Goal: Task Accomplishment & Management: Complete application form

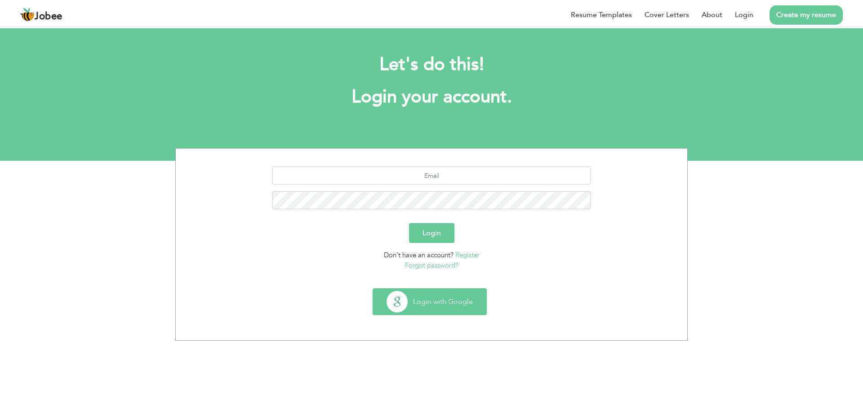
click at [433, 306] on button "Login with Google" at bounding box center [429, 302] width 113 height 26
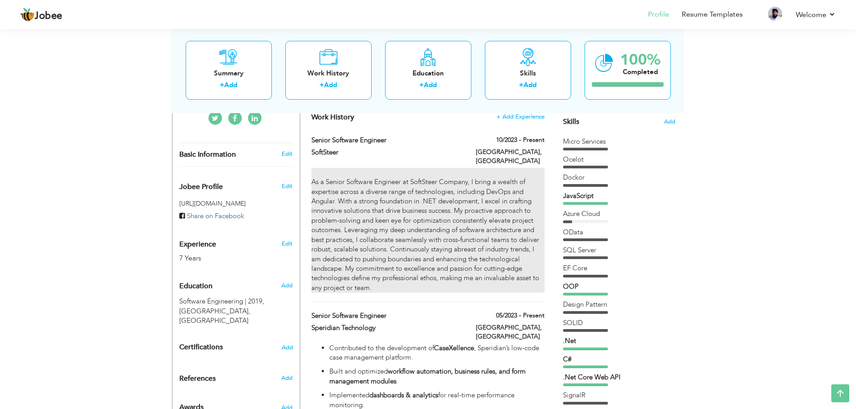
scroll to position [229, 0]
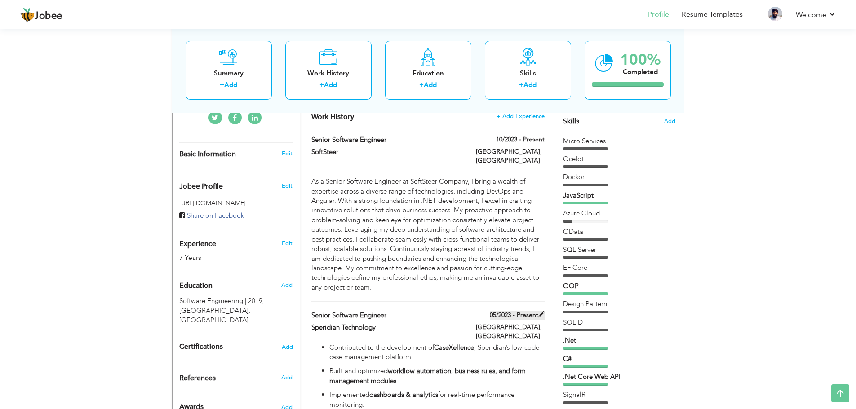
click at [513, 311] on label "05/2023 - Present" at bounding box center [517, 315] width 55 height 9
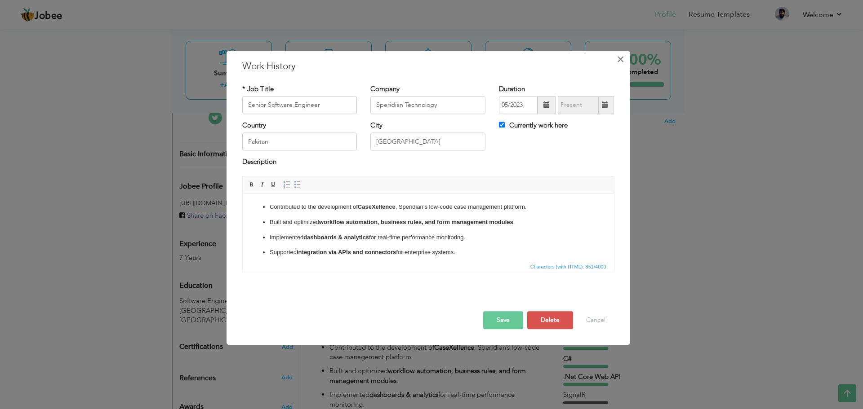
click at [619, 56] on span "×" at bounding box center [620, 59] width 8 height 16
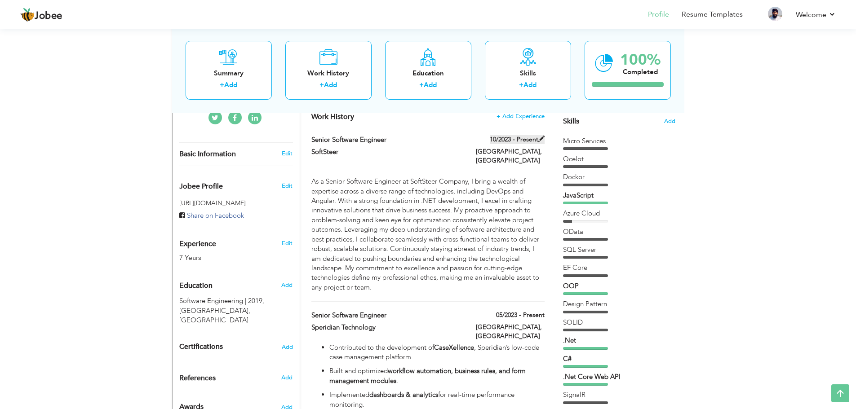
click at [541, 137] on span at bounding box center [541, 139] width 6 height 6
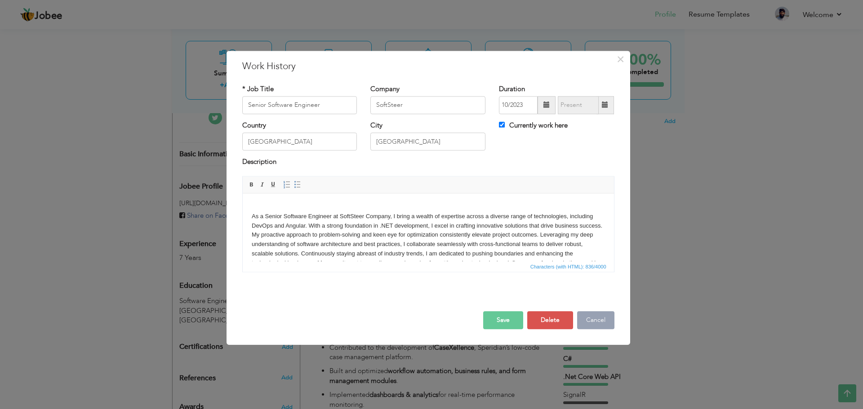
click at [597, 317] on button "Cancel" at bounding box center [595, 320] width 37 height 18
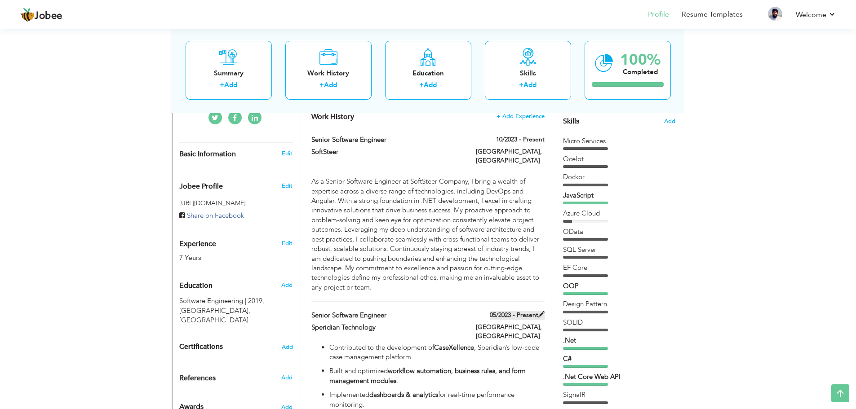
click at [505, 311] on label "05/2023 - Present" at bounding box center [517, 315] width 55 height 9
type input "Speridian Technology"
type input "05/2023"
type input "Pakitan"
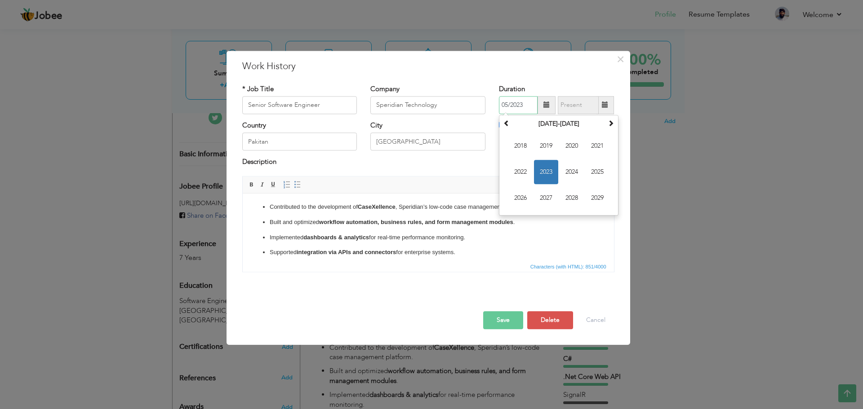
click at [535, 109] on input "05/2023" at bounding box center [518, 105] width 39 height 18
click at [569, 169] on span "2024" at bounding box center [571, 172] width 24 height 24
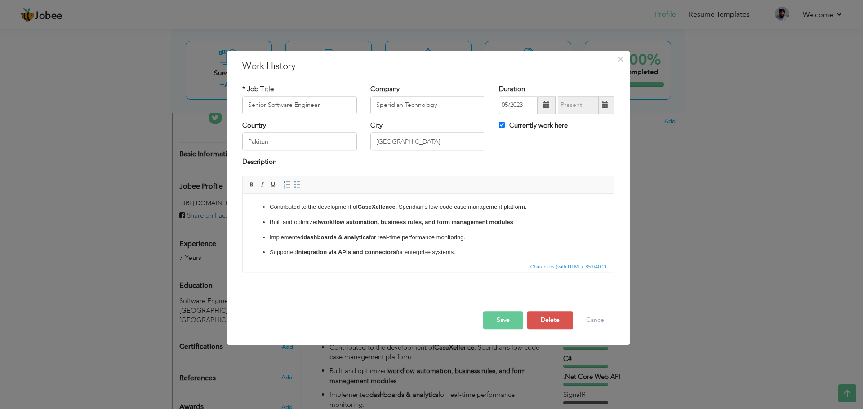
click at [505, 319] on button "Save" at bounding box center [503, 320] width 40 height 18
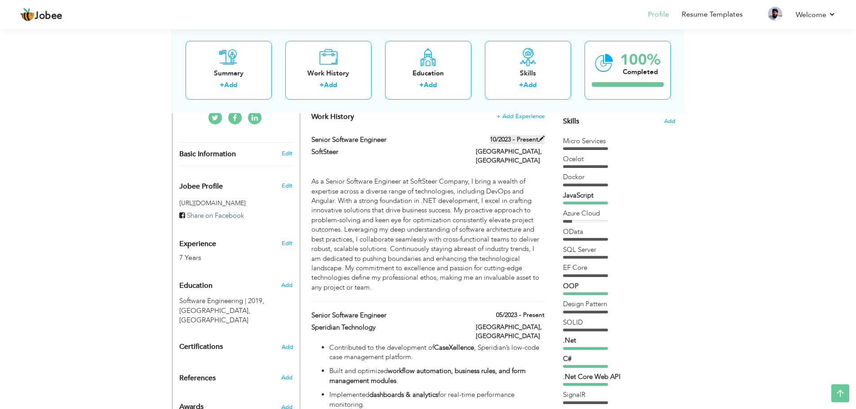
click at [513, 139] on label "10/2023 - Present" at bounding box center [517, 139] width 55 height 9
type input "SoftSteer"
type input "10/2023"
type input "[GEOGRAPHIC_DATA]"
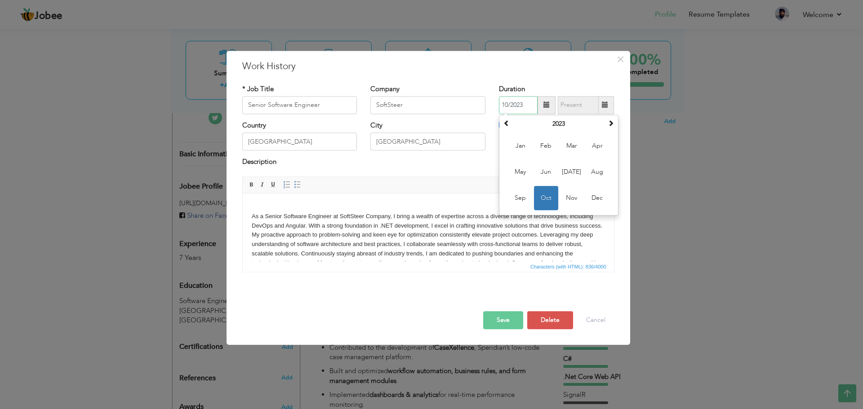
click at [516, 104] on input "10/2023" at bounding box center [518, 105] width 39 height 18
click at [524, 126] on label "Currently work here" at bounding box center [533, 125] width 69 height 9
click at [505, 126] on input "Currently work here" at bounding box center [502, 125] width 6 height 6
checkbox input "false"
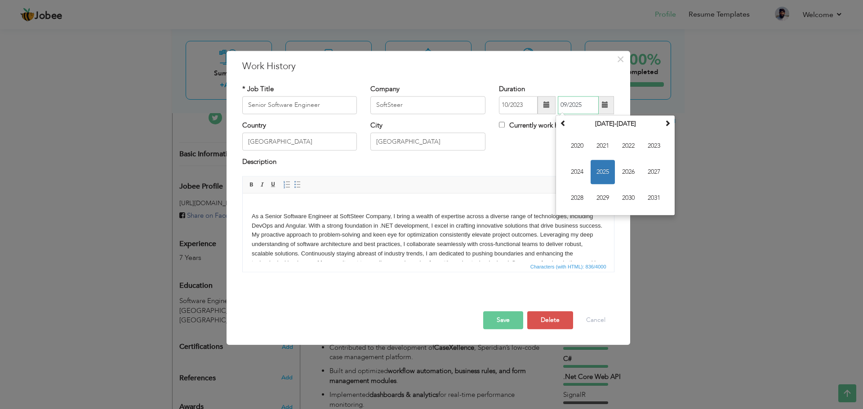
click at [578, 103] on input "09/2025" at bounding box center [578, 105] width 41 height 18
click at [580, 173] on span "2024" at bounding box center [577, 172] width 24 height 24
click at [581, 170] on span "May" at bounding box center [577, 172] width 24 height 24
type input "05/2024"
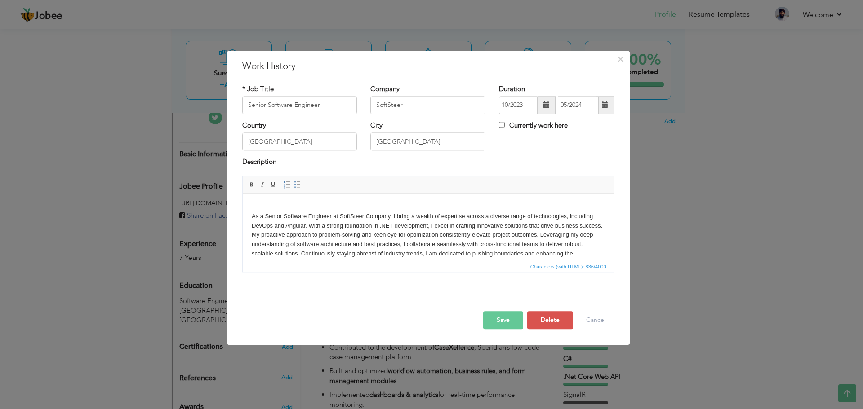
click at [491, 322] on button "Save" at bounding box center [503, 320] width 40 height 18
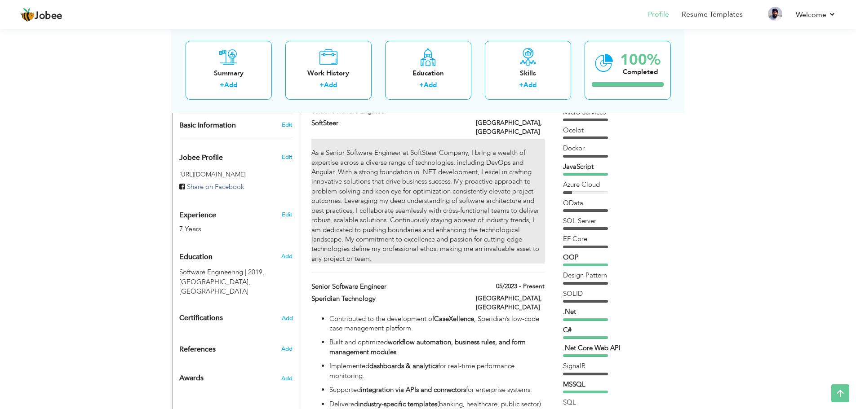
scroll to position [257, 0]
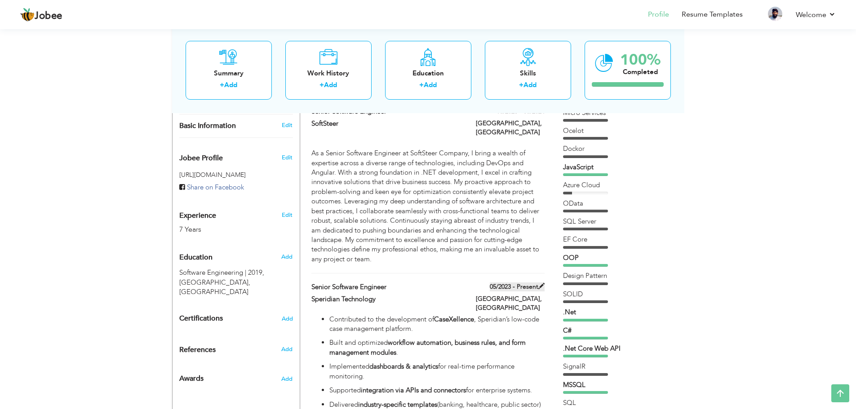
click at [541, 283] on span at bounding box center [541, 286] width 6 height 6
type input "Senior Software Engineer"
type input "Speridian Technology"
type input "05/2023"
type input "Pakitan"
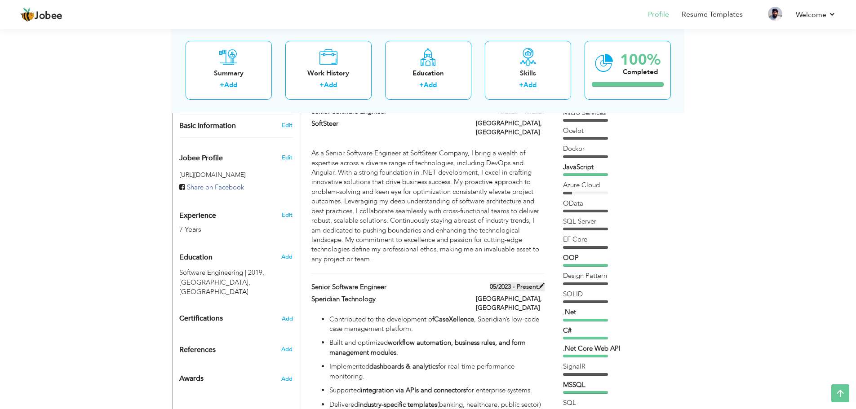
type input "[GEOGRAPHIC_DATA]"
checkbox input "true"
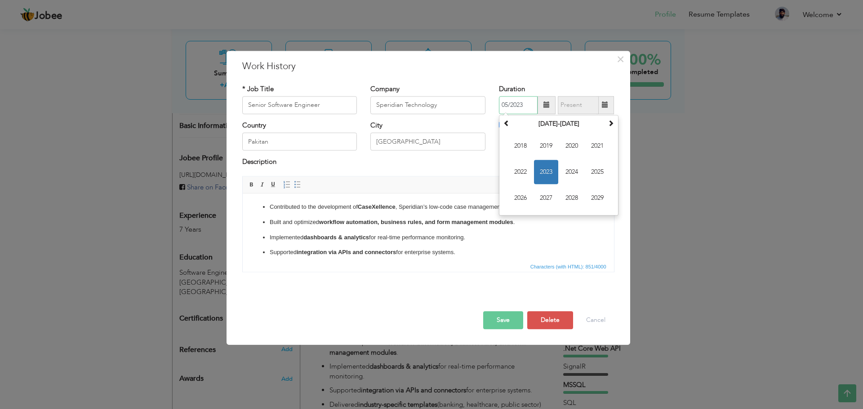
click at [531, 107] on input "05/2023" at bounding box center [518, 105] width 39 height 18
click at [570, 175] on span "2024" at bounding box center [571, 172] width 24 height 24
click at [525, 167] on span "May" at bounding box center [520, 172] width 24 height 24
type input "05/2024"
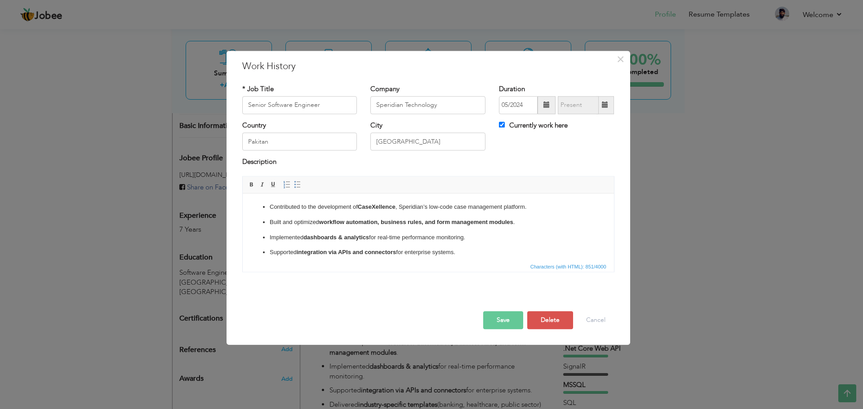
click at [510, 318] on button "Save" at bounding box center [503, 320] width 40 height 18
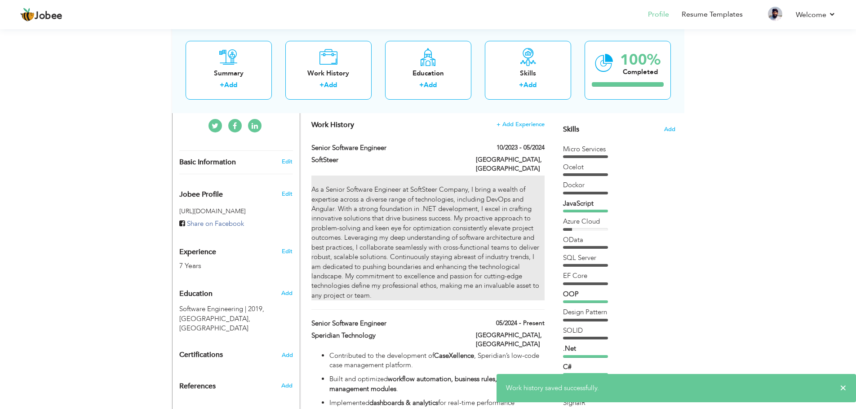
scroll to position [221, 0]
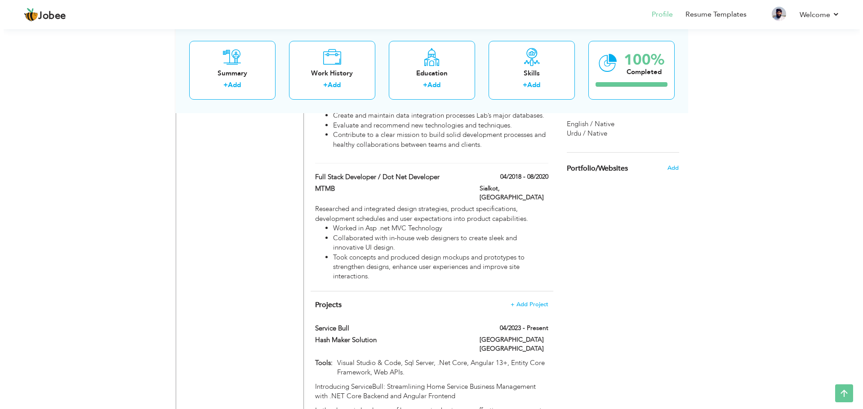
scroll to position [1057, 0]
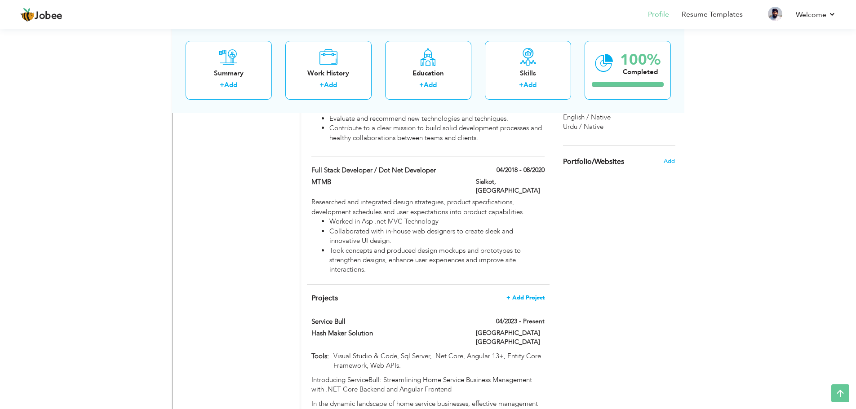
click at [522, 295] on span "+ Add Project" at bounding box center [525, 298] width 38 height 6
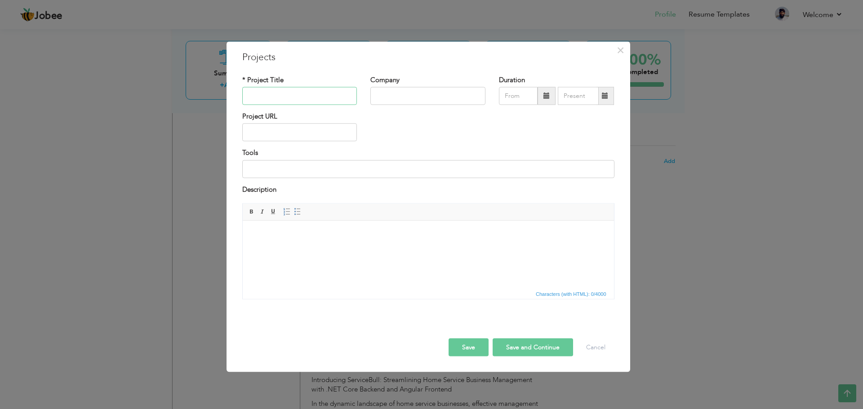
click at [291, 92] on input "text" at bounding box center [299, 96] width 115 height 18
type input "CaseExcellence"
click at [400, 88] on input "text" at bounding box center [427, 96] width 115 height 18
type input "Speridian Technology"
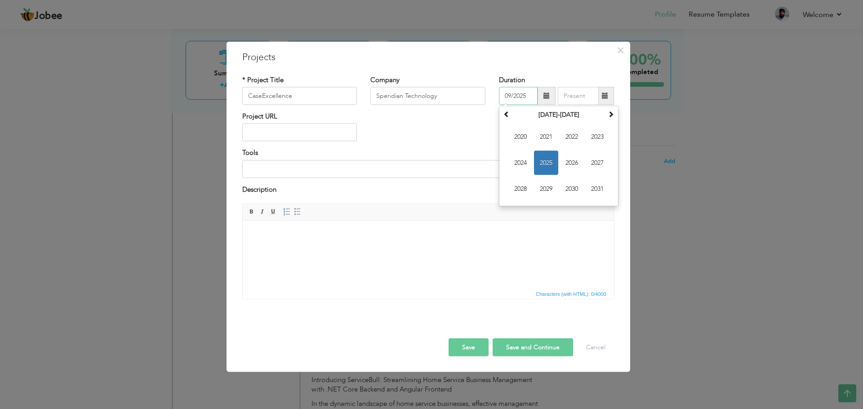
click at [519, 92] on input "09/2025" at bounding box center [518, 96] width 39 height 18
click at [529, 164] on span "2024" at bounding box center [520, 163] width 24 height 24
click at [525, 162] on span "May" at bounding box center [520, 163] width 24 height 24
type input "05/2024"
type input "09/2025"
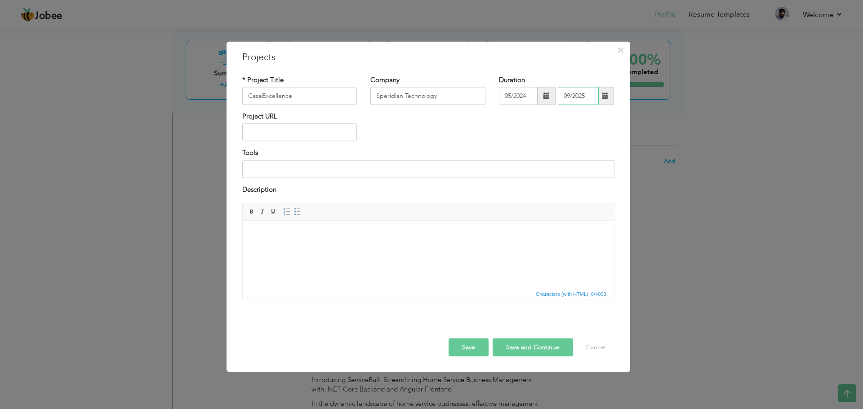
click at [572, 104] on input "09/2025" at bounding box center [578, 96] width 41 height 18
click at [504, 121] on div "Project URL" at bounding box center [427, 130] width 385 height 36
click at [285, 141] on input "text" at bounding box center [299, 133] width 115 height 18
click at [265, 166] on input at bounding box center [428, 169] width 372 height 18
type input "Angular, .Net, Copilot, Devops.Gitlab, Formio, Esign"
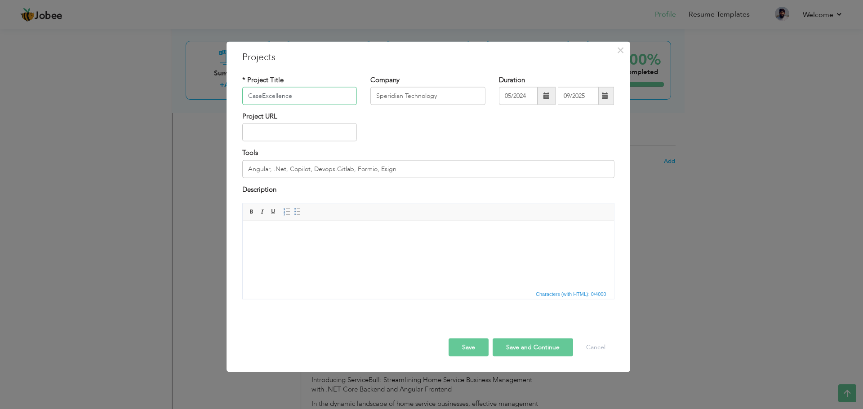
click at [268, 96] on input "CaseExcellence" at bounding box center [299, 96] width 115 height 18
click at [312, 248] on html at bounding box center [427, 234] width 371 height 27
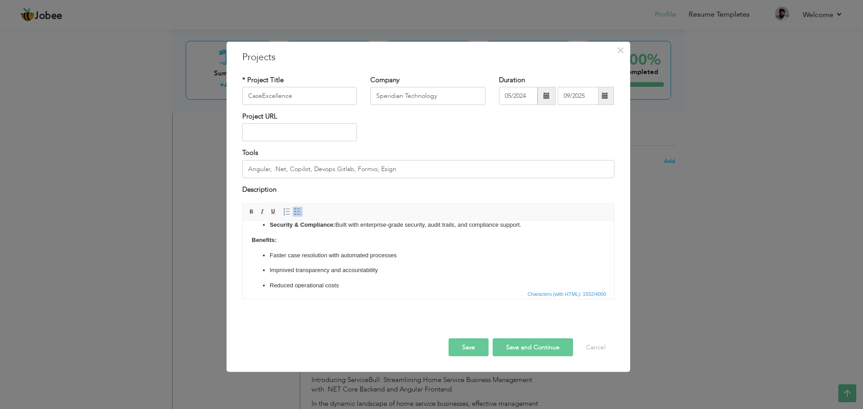
scroll to position [186, 0]
click at [512, 350] on button "Save and Continue" at bounding box center [532, 348] width 80 height 18
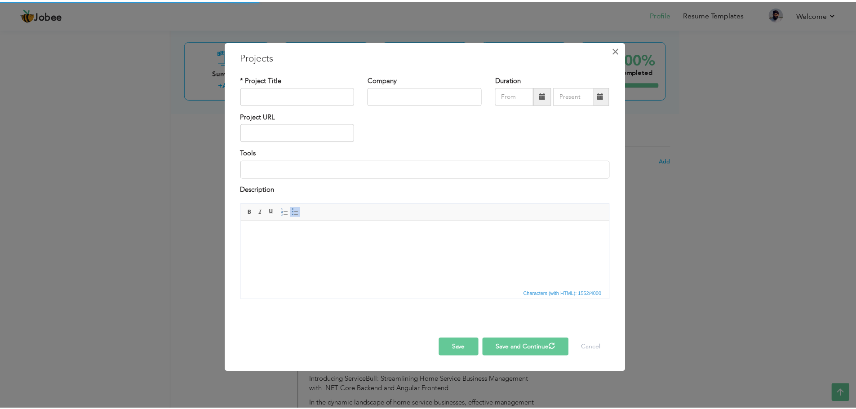
scroll to position [0, 0]
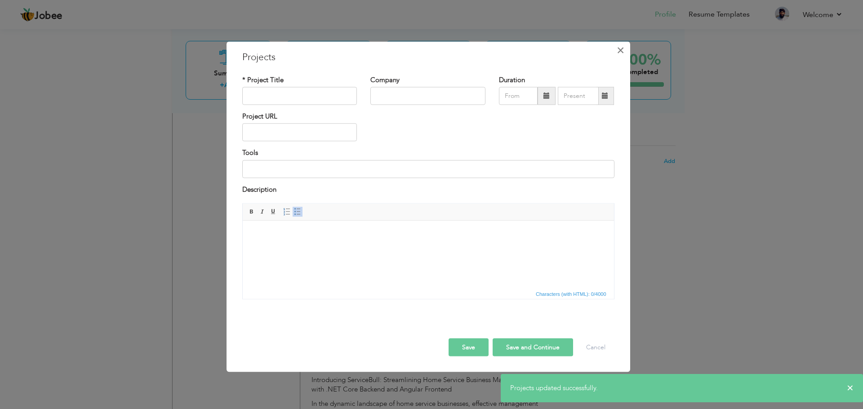
click at [618, 49] on span "×" at bounding box center [620, 50] width 8 height 16
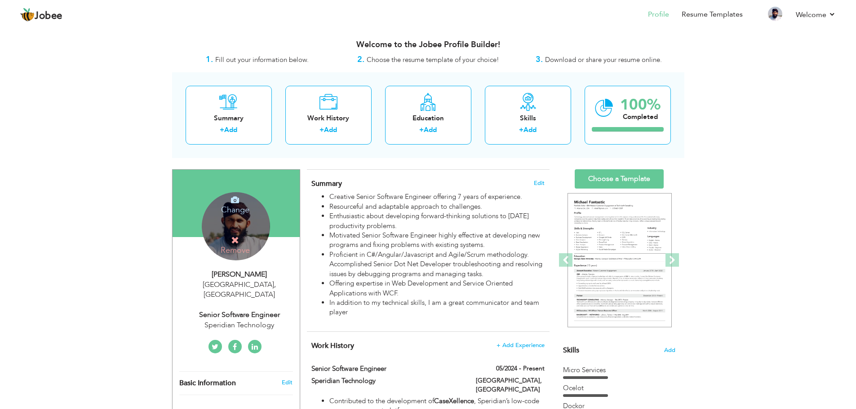
click at [232, 208] on h4 "Change" at bounding box center [235, 204] width 64 height 22
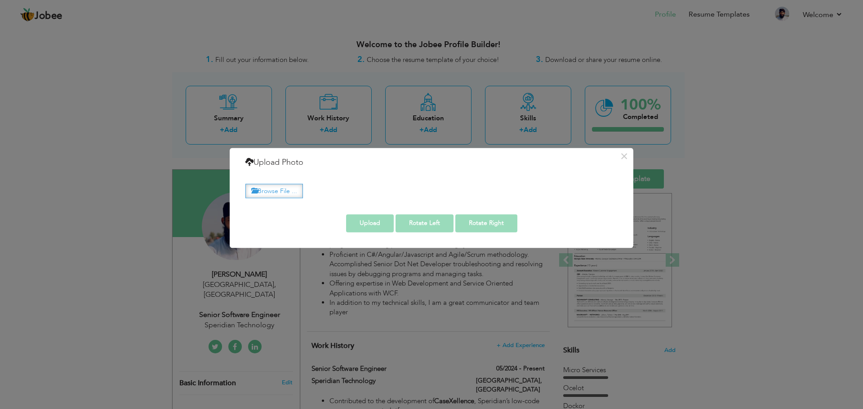
click at [279, 191] on label "Browse File ..." at bounding box center [274, 191] width 58 height 14
click at [0, 0] on input "Browse File ..." at bounding box center [0, 0] width 0 height 0
click at [287, 186] on label "Browse File ..." at bounding box center [274, 191] width 58 height 14
click at [0, 0] on input "Browse File ..." at bounding box center [0, 0] width 0 height 0
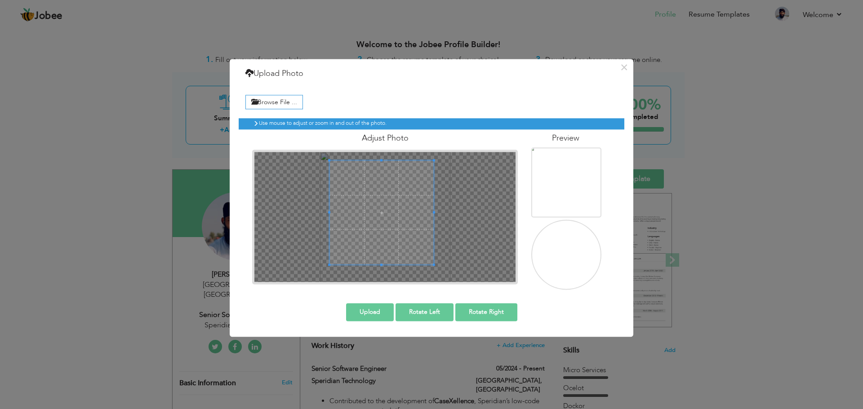
click at [409, 229] on span at bounding box center [381, 212] width 104 height 104
click at [371, 314] on button "Upload" at bounding box center [370, 312] width 48 height 18
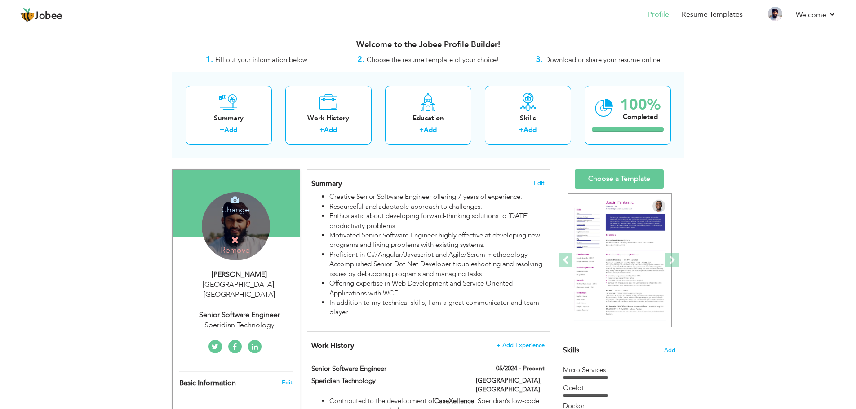
click at [236, 214] on h4 "Change" at bounding box center [235, 204] width 64 height 22
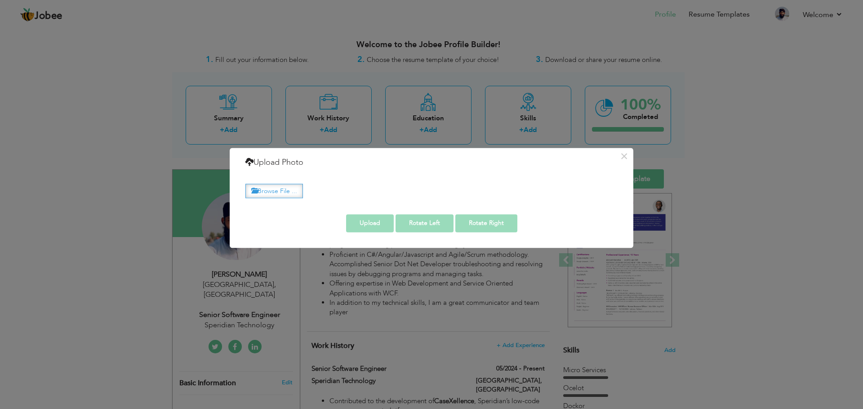
click at [272, 194] on label "Browse File ..." at bounding box center [274, 191] width 58 height 14
click at [0, 0] on input "Browse File ..." at bounding box center [0, 0] width 0 height 0
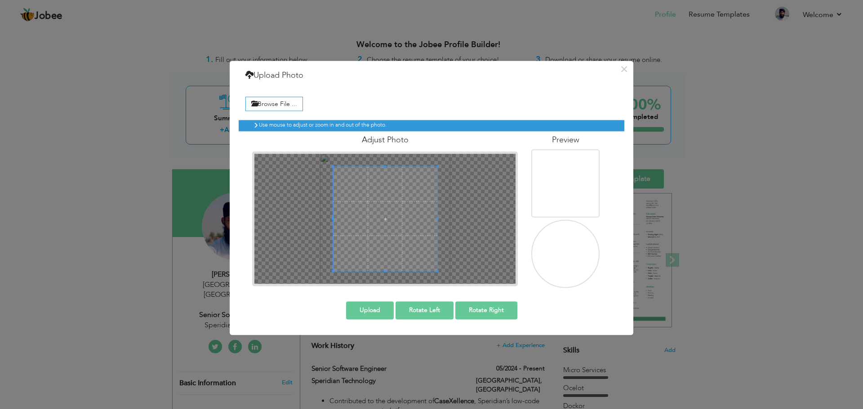
click at [434, 273] on div at bounding box center [384, 219] width 261 height 130
click at [422, 245] on div at bounding box center [385, 219] width 104 height 104
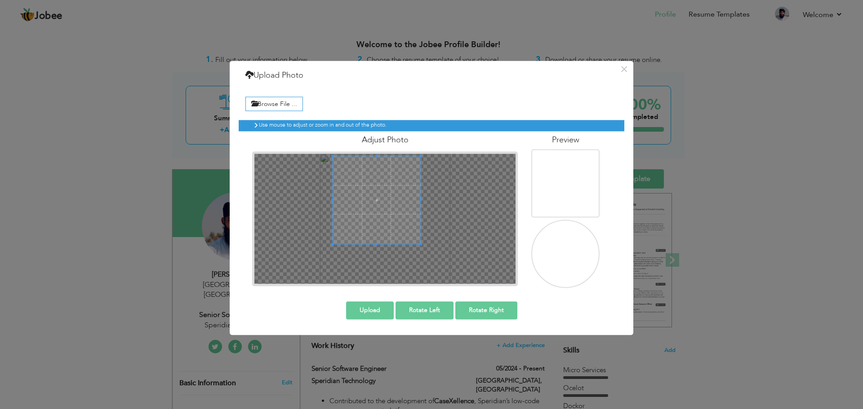
click at [390, 212] on span at bounding box center [376, 200] width 88 height 88
click at [391, 212] on span at bounding box center [377, 200] width 88 height 88
click at [384, 314] on button "Upload" at bounding box center [370, 310] width 48 height 18
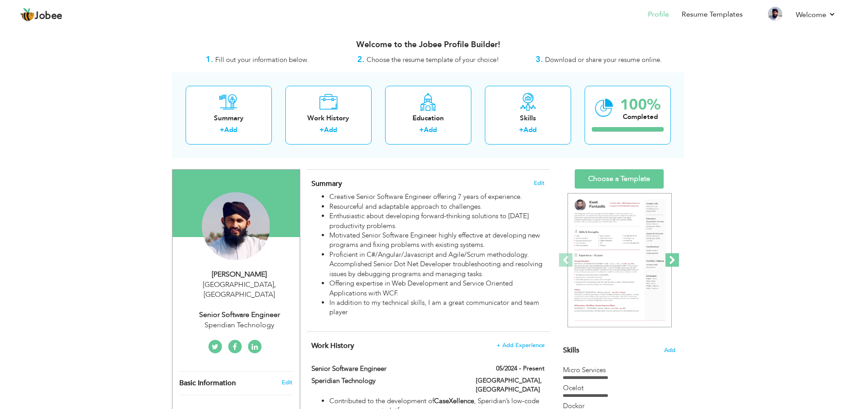
click at [672, 256] on span at bounding box center [671, 259] width 13 height 13
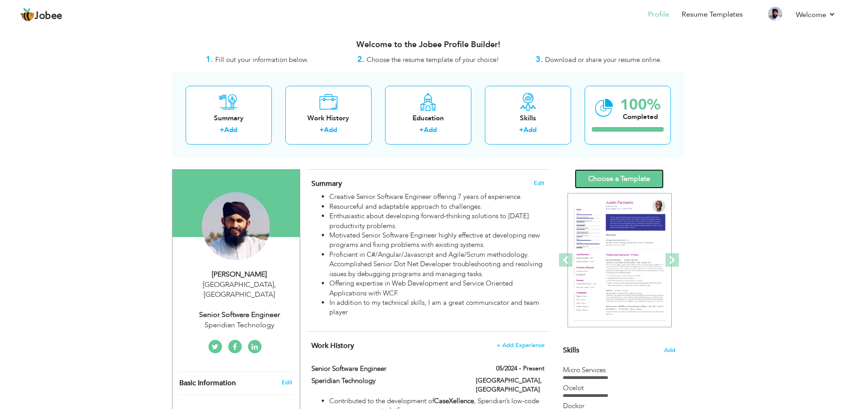
click at [622, 173] on link "Choose a Template" at bounding box center [619, 178] width 89 height 19
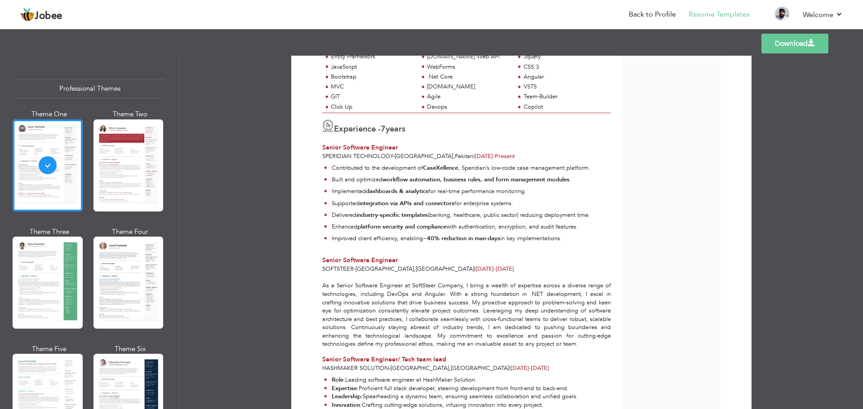
scroll to position [219, 0]
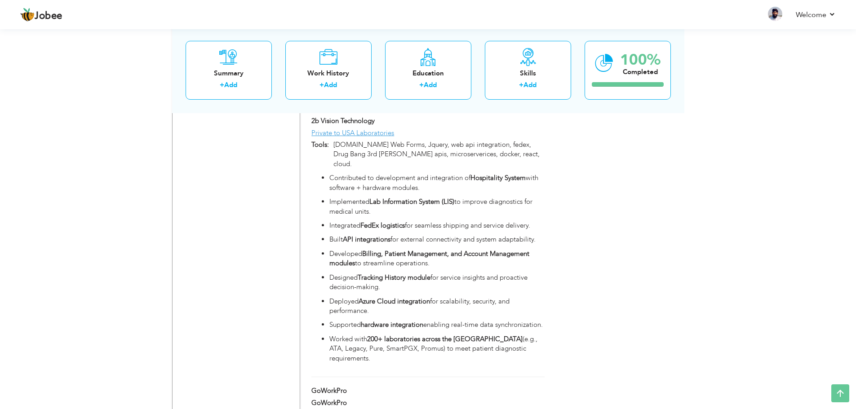
scroll to position [2925, 0]
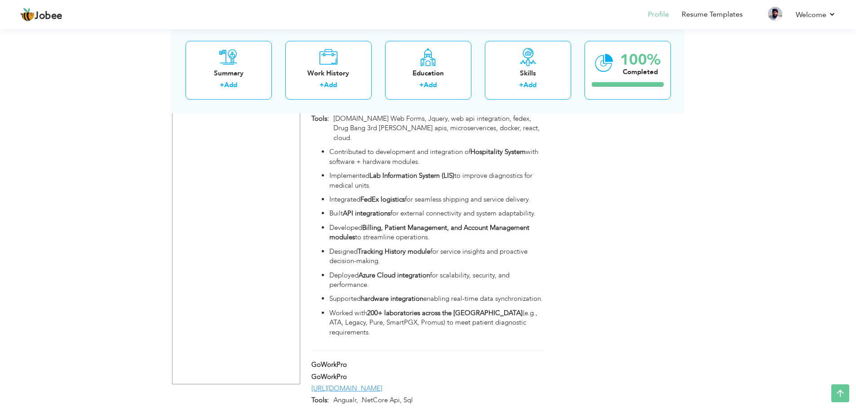
click at [531, 360] on div "GoWorkPro" at bounding box center [428, 366] width 246 height 12
type input "GoWorkPro"
type input "https://goworkpro.com/"
type input "Angualr, .NetCore Api, Sql"
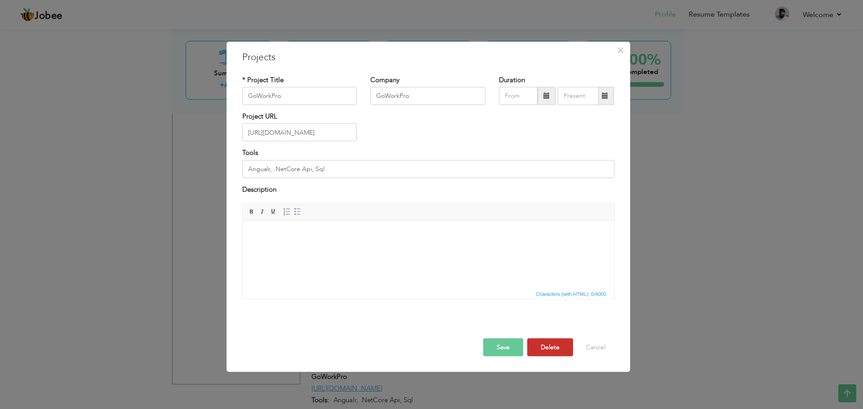
click at [547, 347] on button "Delete" at bounding box center [550, 348] width 46 height 18
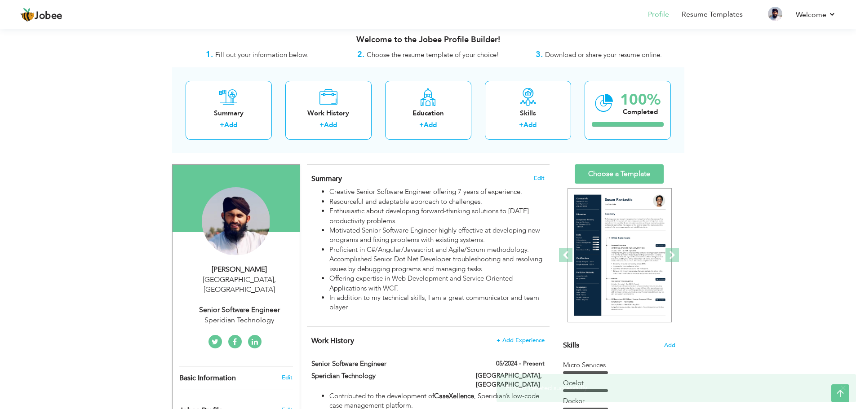
scroll to position [0, 0]
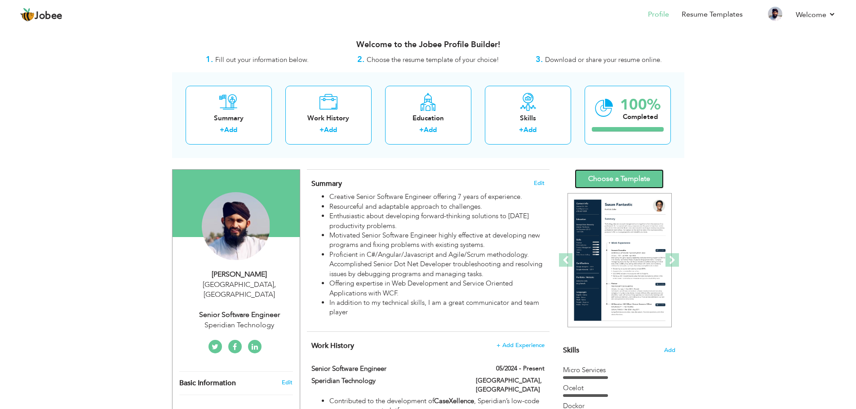
click at [620, 176] on link "Choose a Template" at bounding box center [619, 178] width 89 height 19
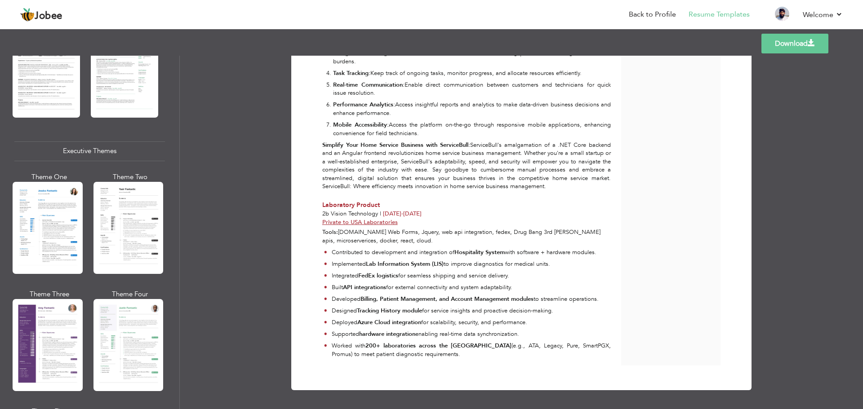
scroll to position [601, 0]
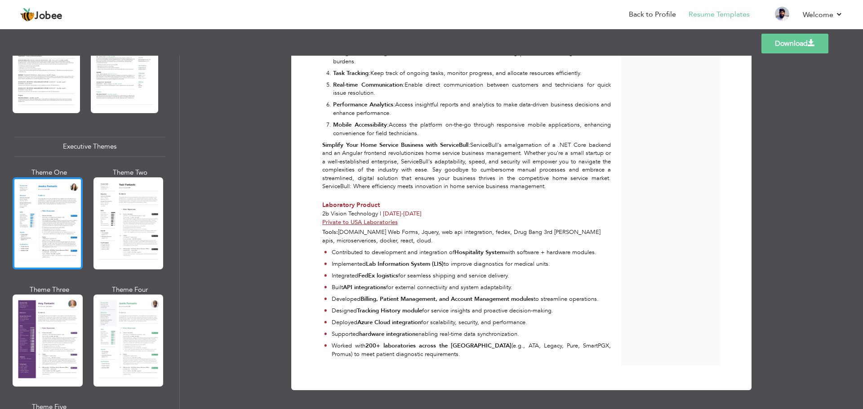
click at [22, 220] on div at bounding box center [48, 223] width 70 height 92
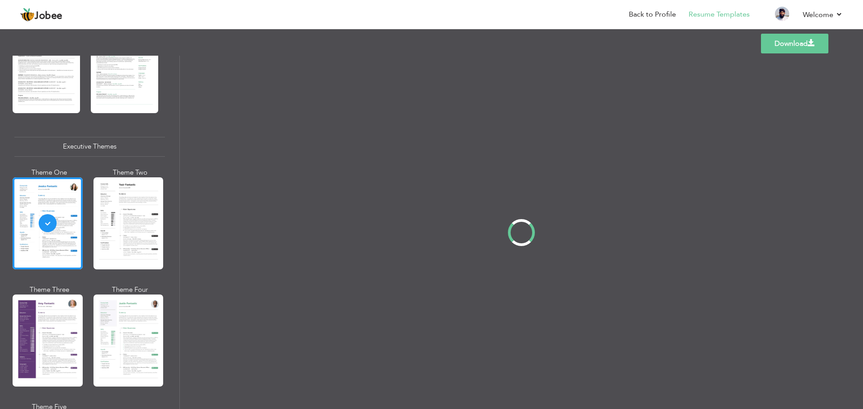
scroll to position [601, 0]
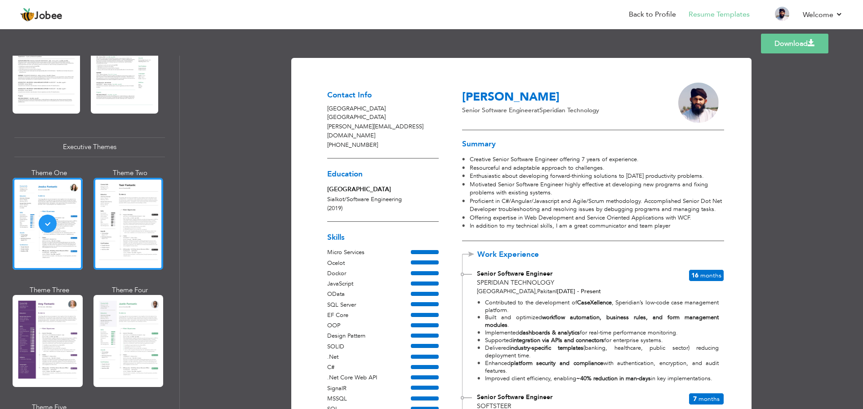
click at [119, 214] on div at bounding box center [128, 224] width 70 height 92
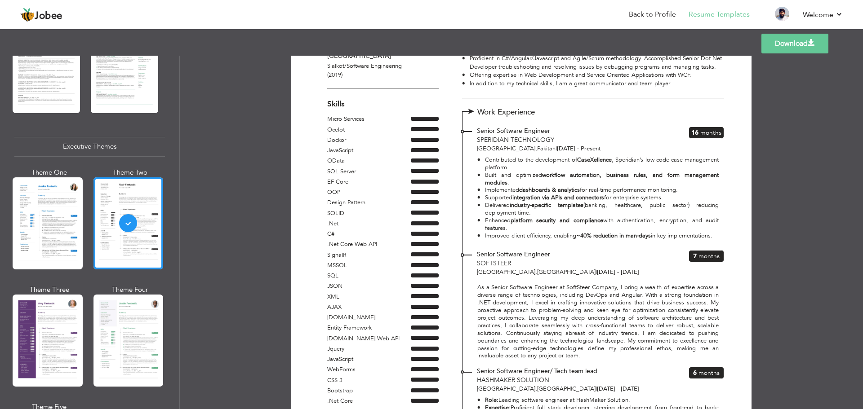
scroll to position [115, 0]
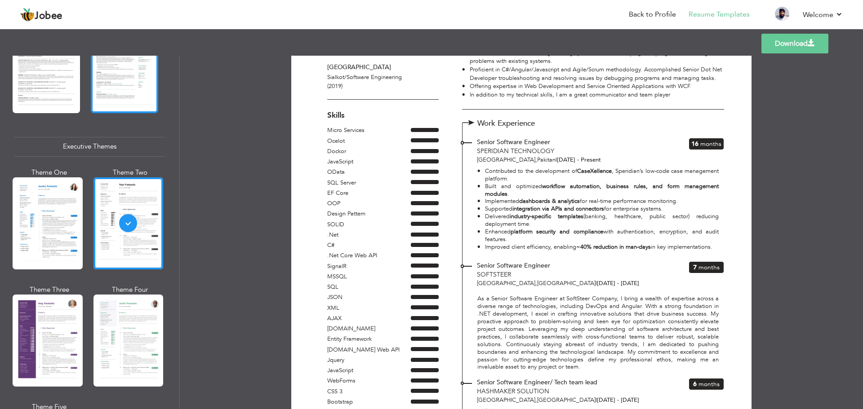
click at [111, 96] on div at bounding box center [124, 68] width 67 height 89
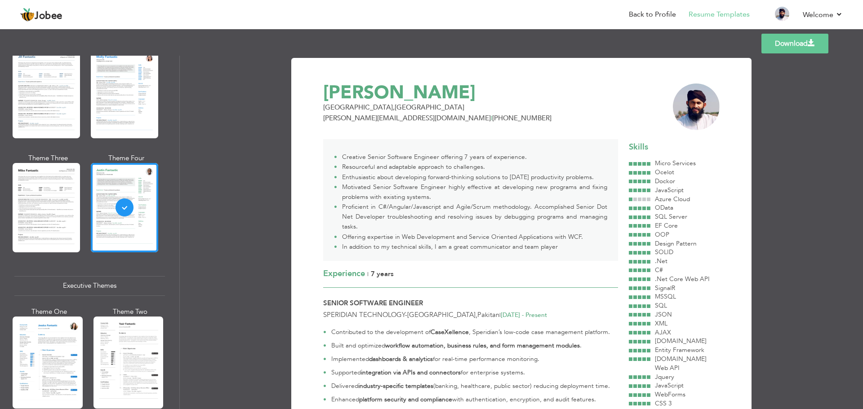
scroll to position [461, 0]
click at [70, 137] on div "Theme One" at bounding box center [47, 92] width 67 height 105
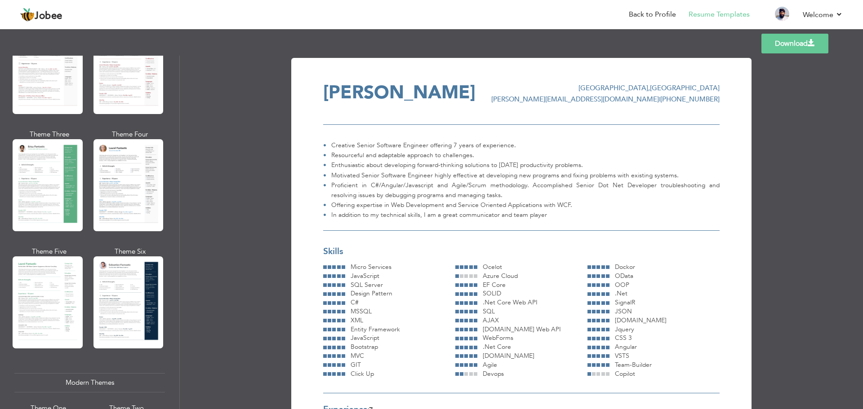
scroll to position [96, 0]
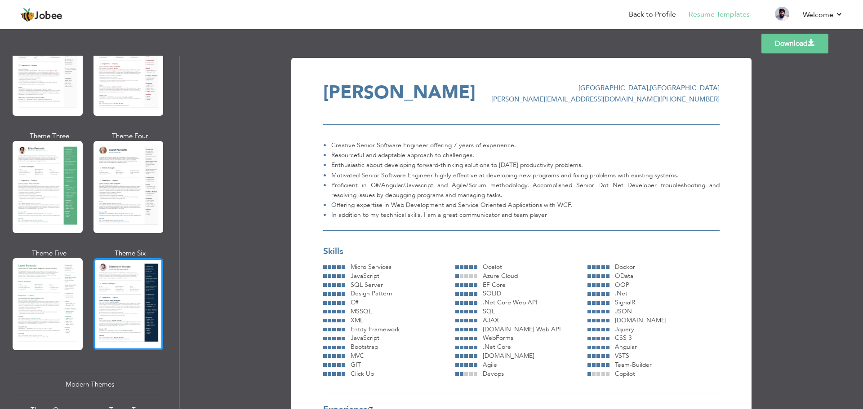
click at [115, 297] on div at bounding box center [128, 304] width 70 height 92
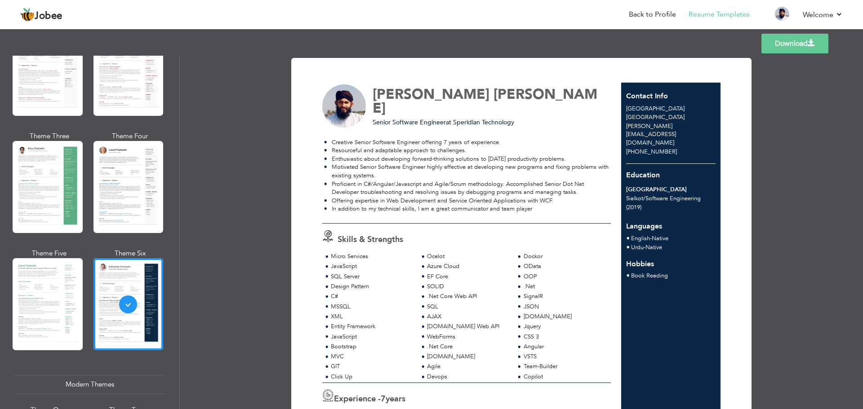
click at [349, 107] on img at bounding box center [344, 106] width 44 height 44
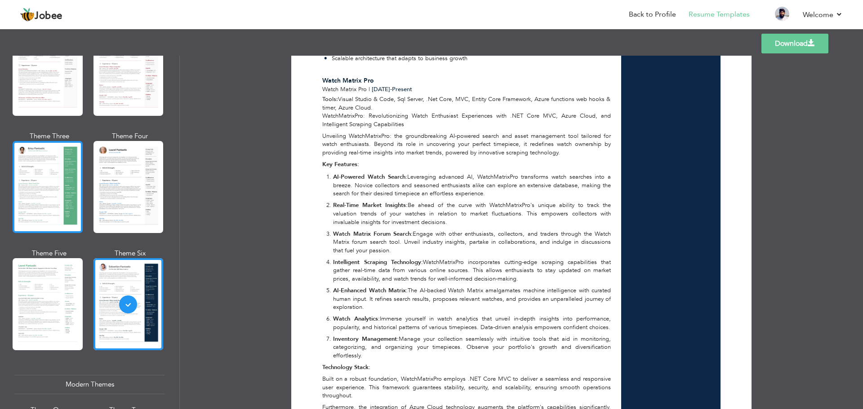
scroll to position [0, 0]
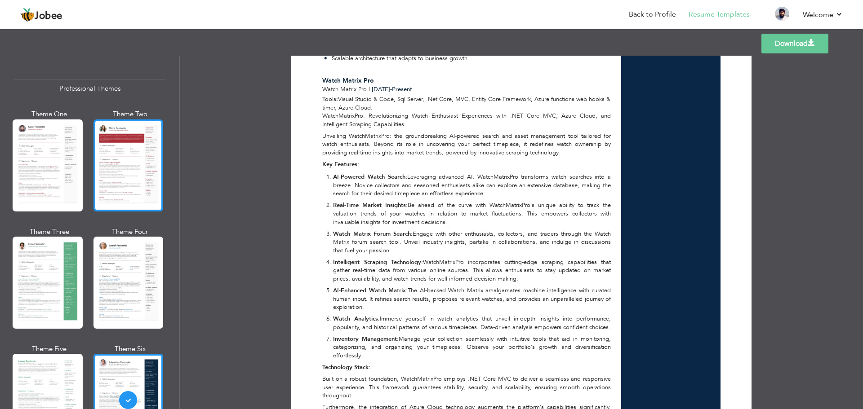
click at [126, 158] on div at bounding box center [128, 166] width 70 height 92
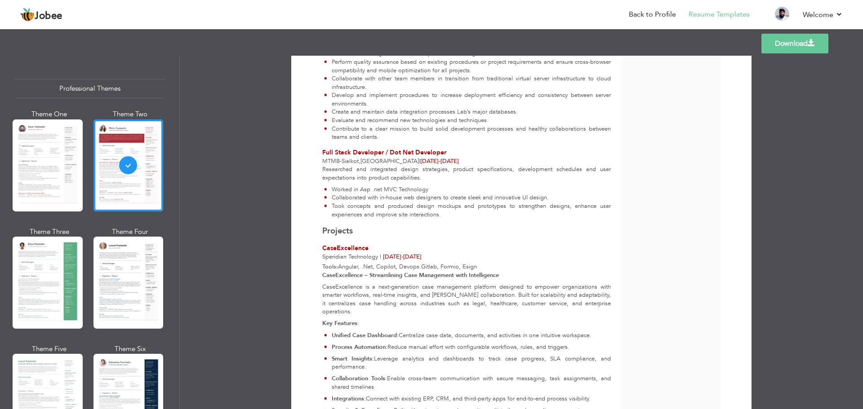
scroll to position [757, 0]
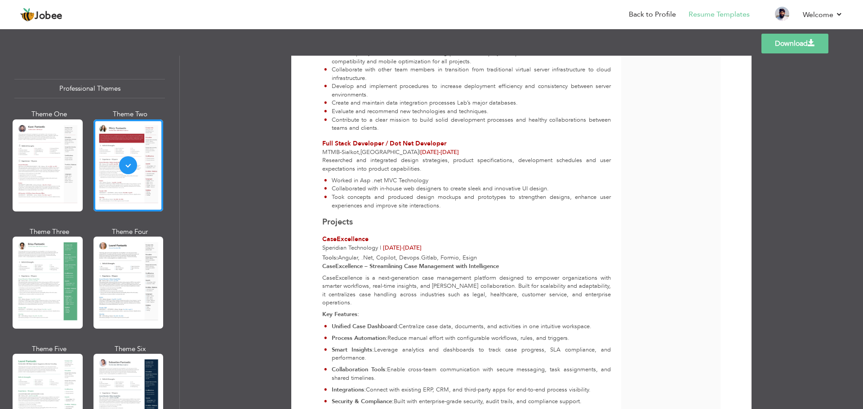
click at [808, 43] on span at bounding box center [810, 43] width 7 height 7
